Goal: Task Accomplishment & Management: Manage account settings

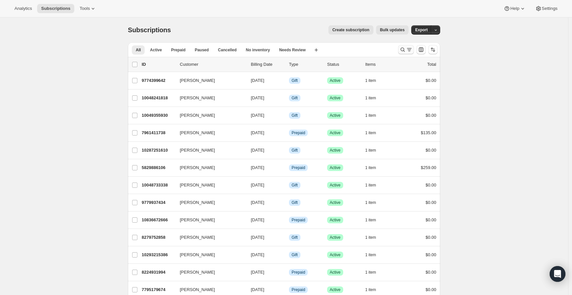
click at [404, 48] on icon "Search and filter results" at bounding box center [402, 49] width 7 height 7
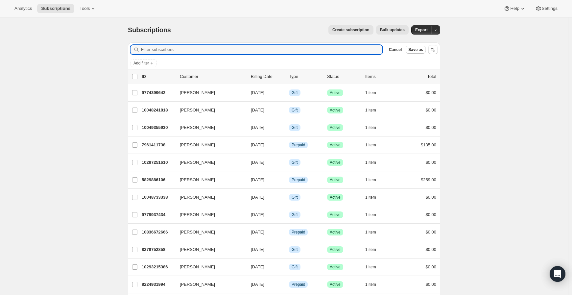
paste input "[EMAIL_ADDRESS][DOMAIN_NAME]"
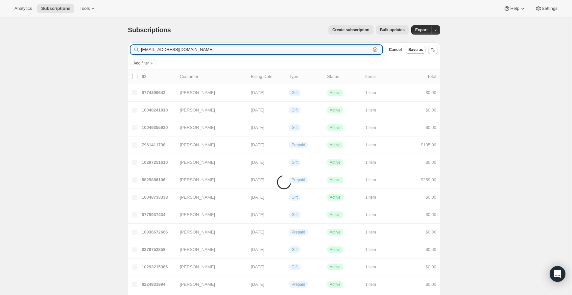
type input "[EMAIL_ADDRESS][DOMAIN_NAME]"
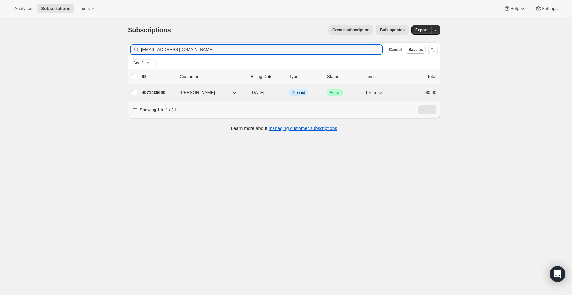
click at [158, 90] on p "4071489690" at bounding box center [158, 92] width 33 height 7
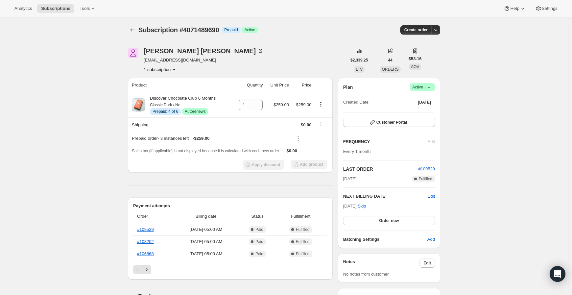
click at [323, 105] on icon "Product actions" at bounding box center [320, 104] width 7 height 7
click at [313, 118] on span "Disable Autorenew" at bounding box center [321, 116] width 35 height 5
